Goal: Task Accomplishment & Management: Manage account settings

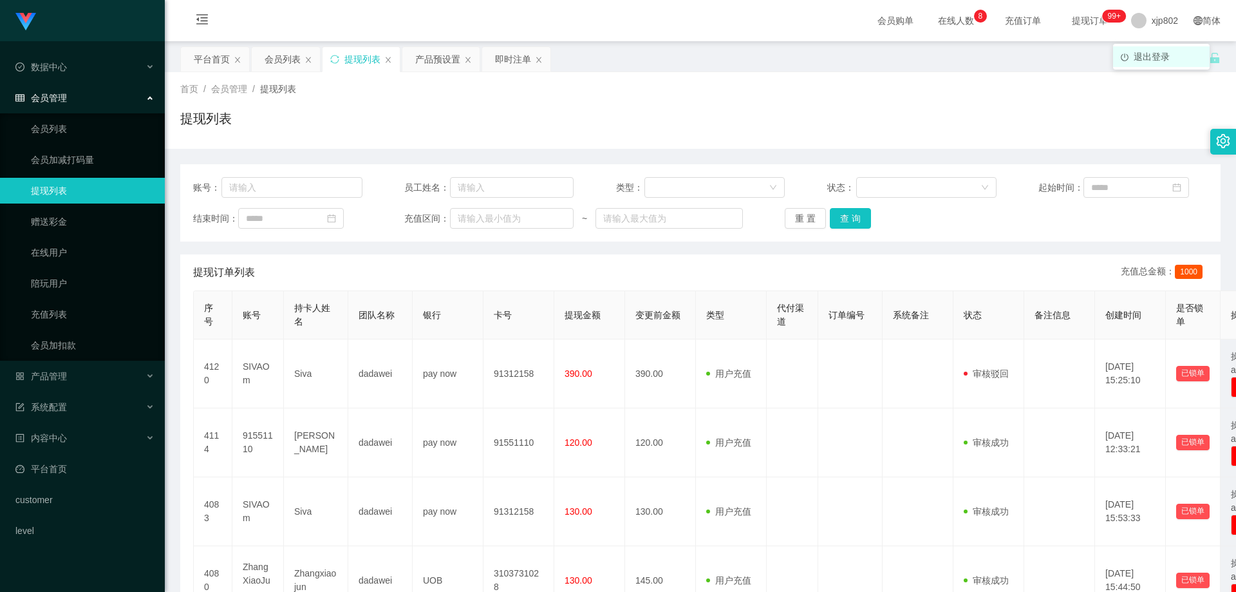
click at [1160, 58] on span "退出登录" at bounding box center [1152, 57] width 36 height 10
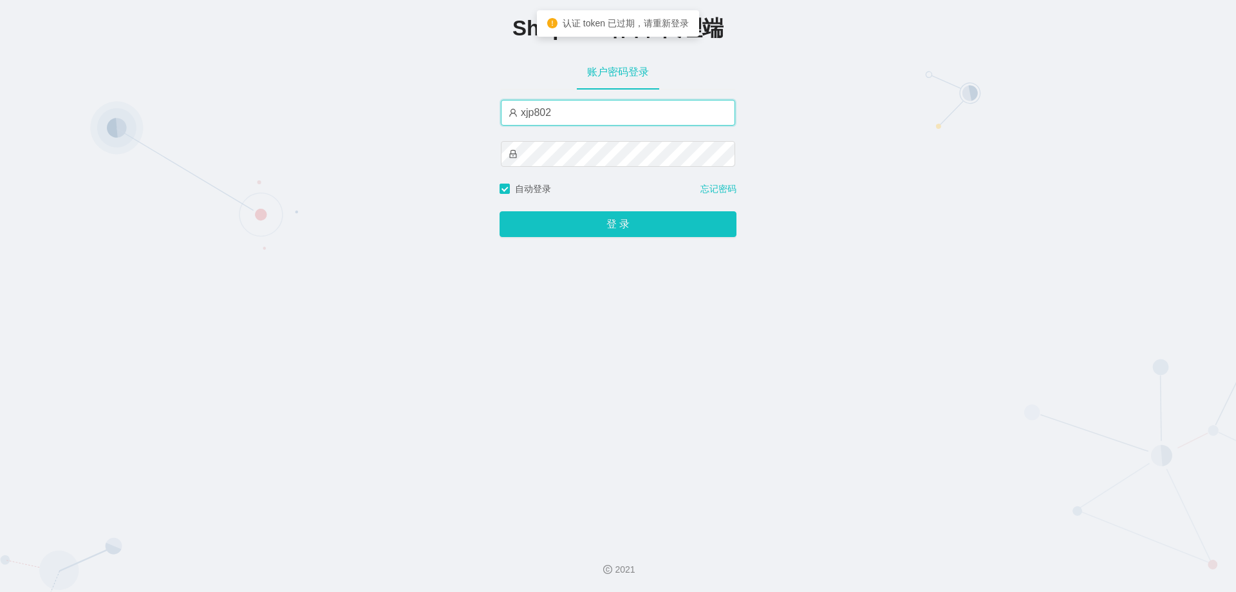
click at [569, 118] on input "xjp802" at bounding box center [618, 113] width 234 height 26
type input "yn02"
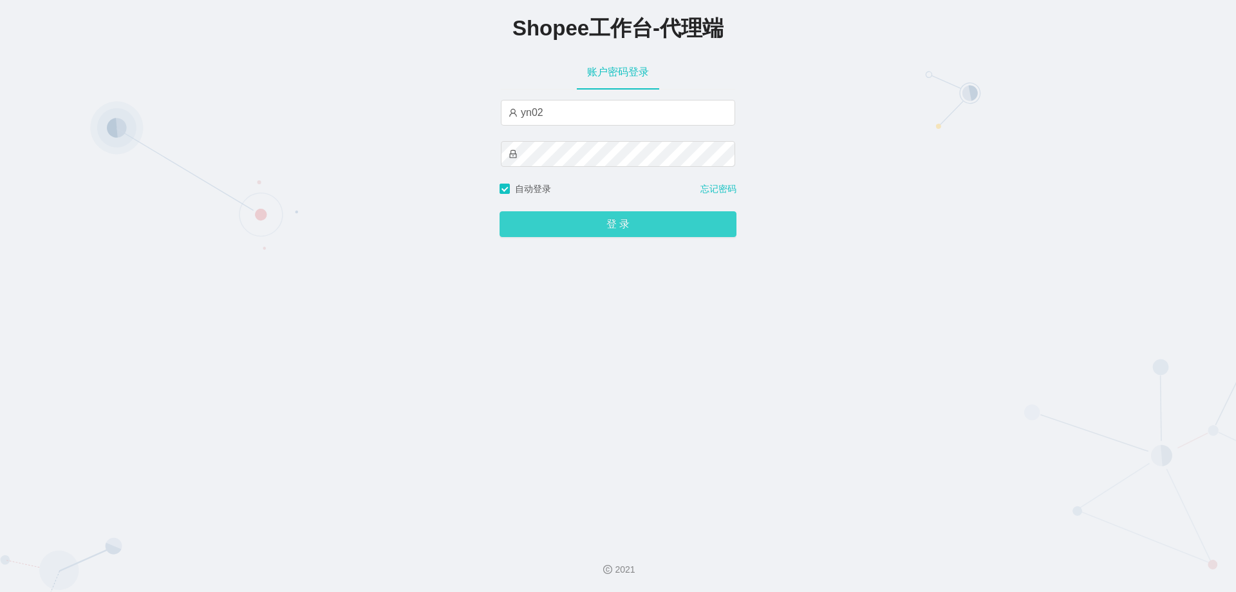
click at [614, 229] on button "登 录" at bounding box center [618, 224] width 237 height 26
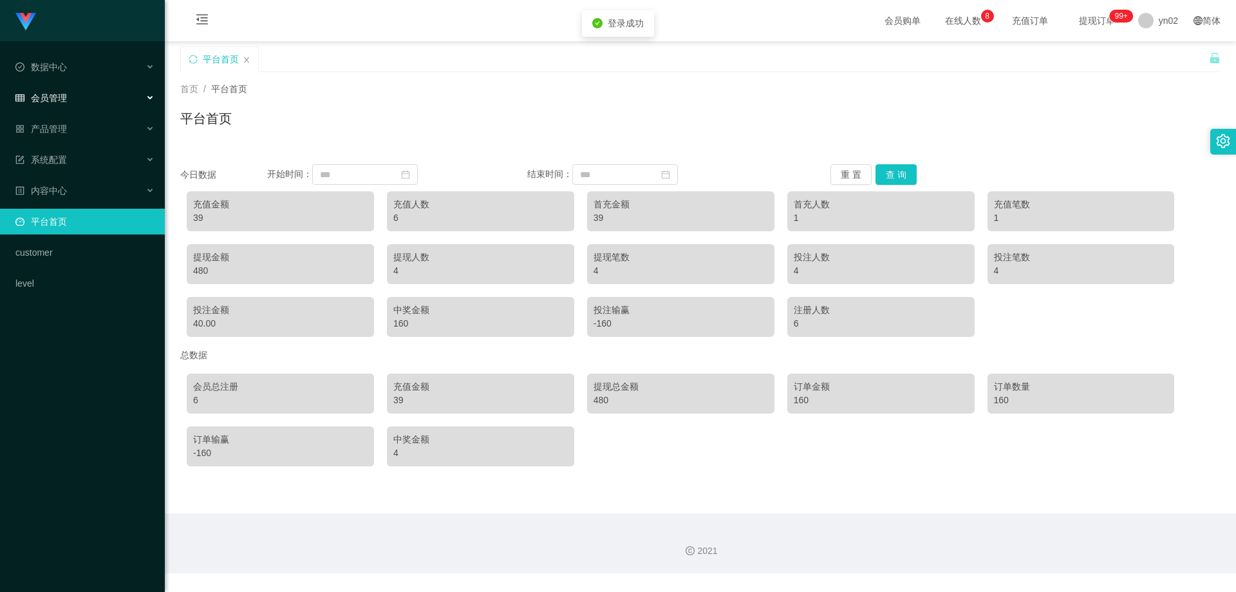
click at [70, 107] on div "会员管理" at bounding box center [82, 98] width 165 height 26
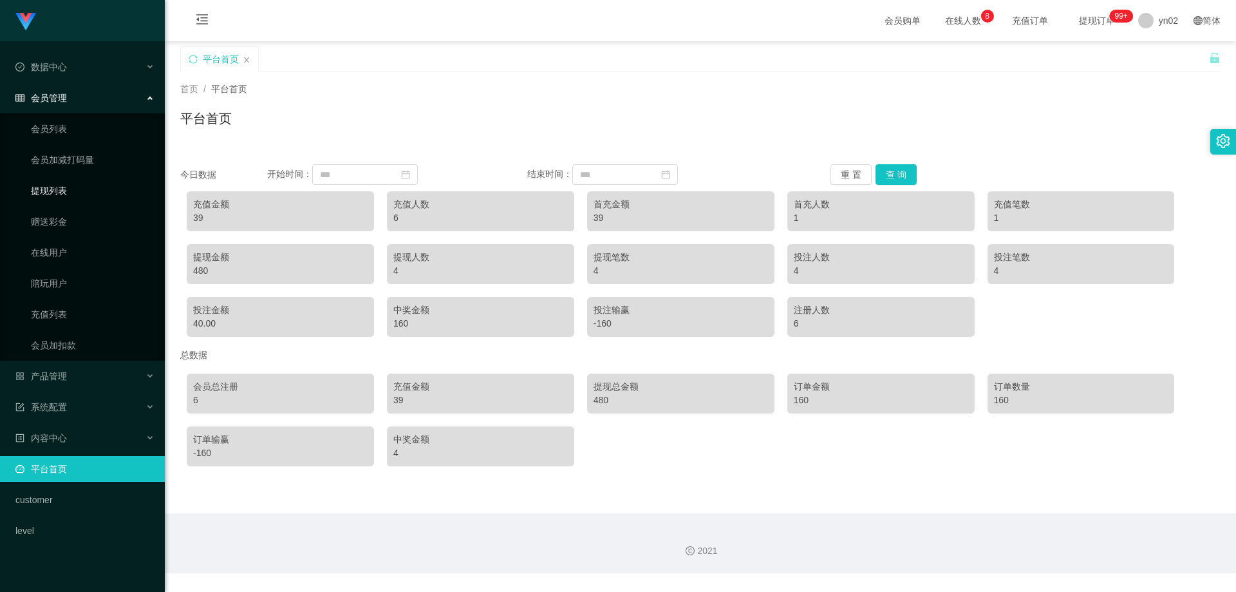
click at [65, 185] on link "提现列表" at bounding box center [93, 191] width 124 height 26
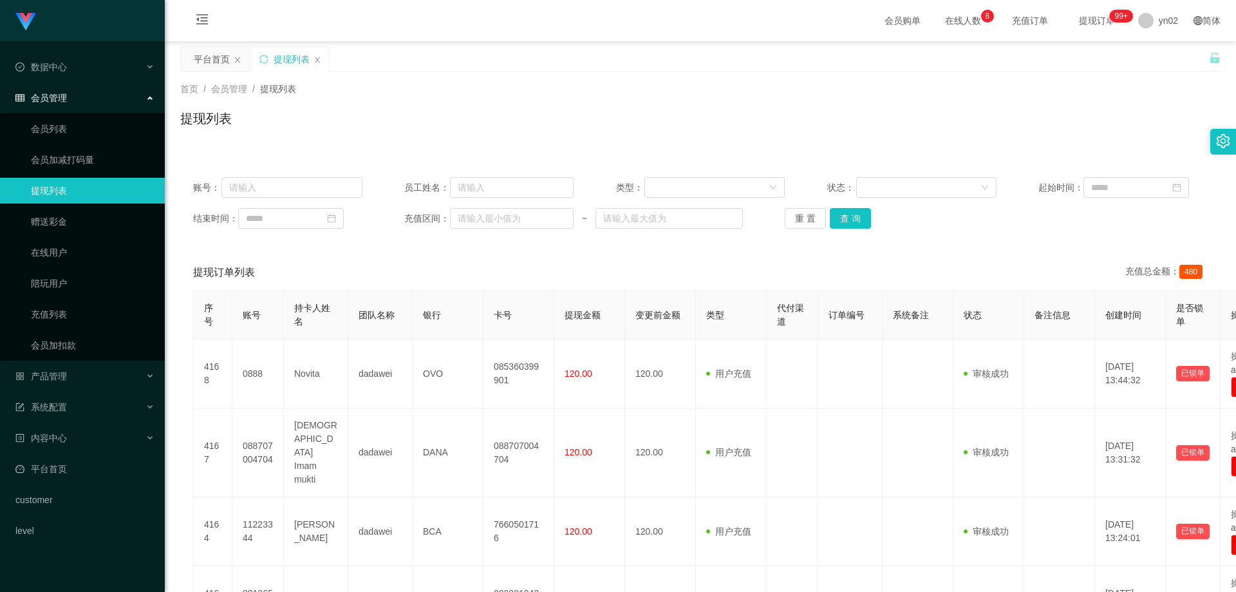
scroll to position [124, 0]
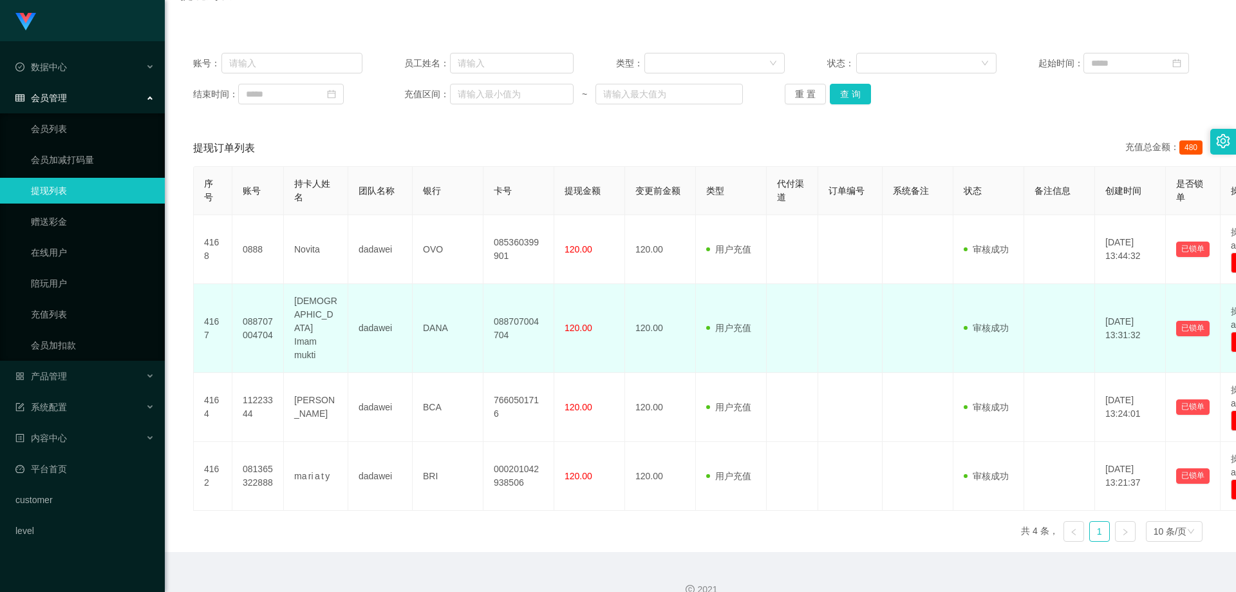
drag, startPoint x: 401, startPoint y: 325, endPoint x: 395, endPoint y: 323, distance: 6.7
click at [395, 323] on td "dadawei" at bounding box center [380, 328] width 64 height 89
